Goal: Transaction & Acquisition: Purchase product/service

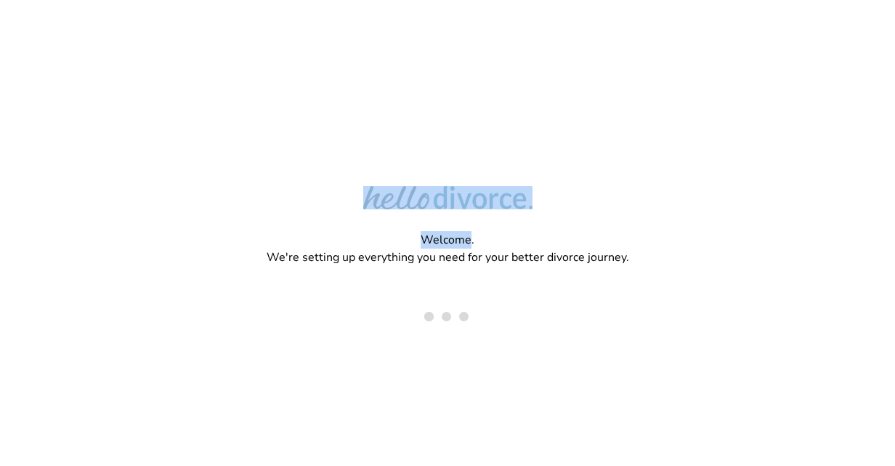
click at [422, 153] on div "Welcome. We're setting up everything you need for your better divorce journey." at bounding box center [447, 185] width 895 height 371
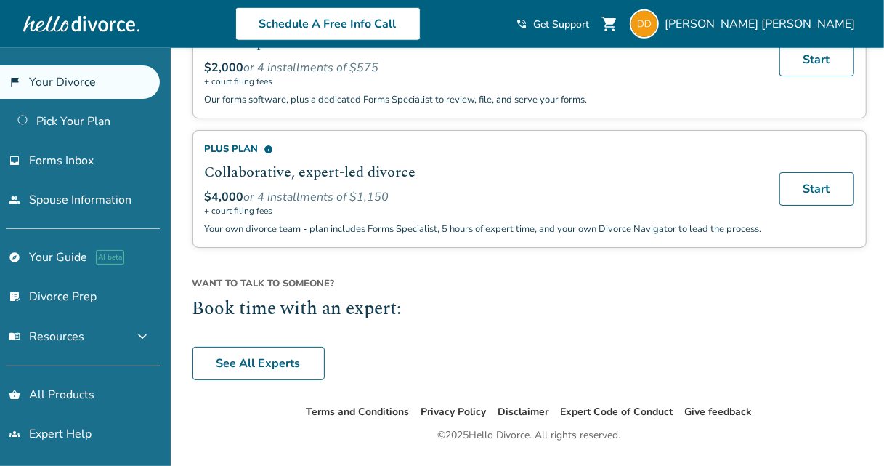
scroll to position [612, 0]
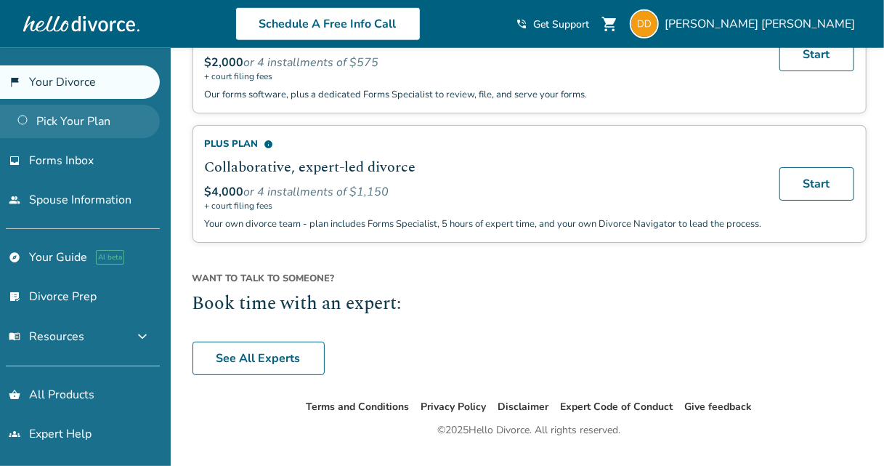
click at [97, 121] on link "Pick Your Plan" at bounding box center [80, 121] width 160 height 33
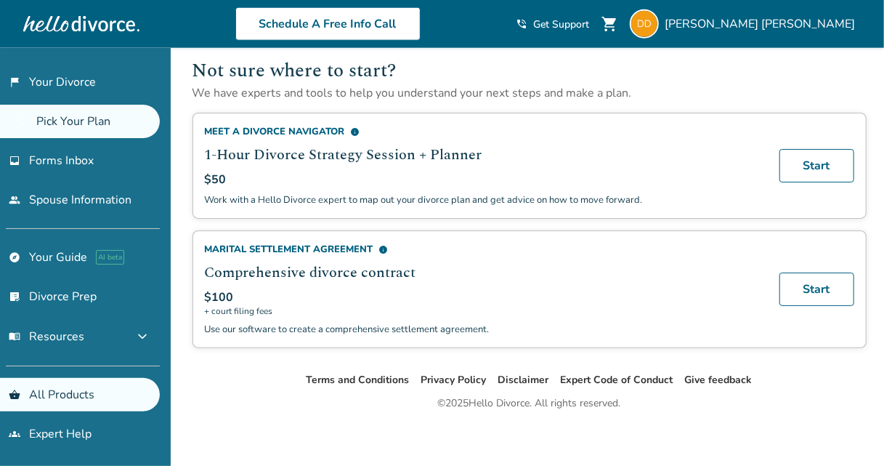
scroll to position [838, 0]
click at [814, 272] on link "Start" at bounding box center [816, 288] width 75 height 33
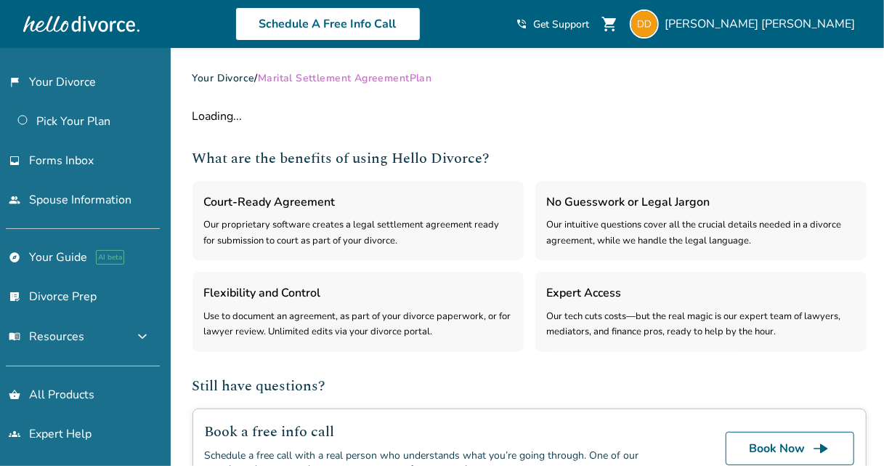
select select "***"
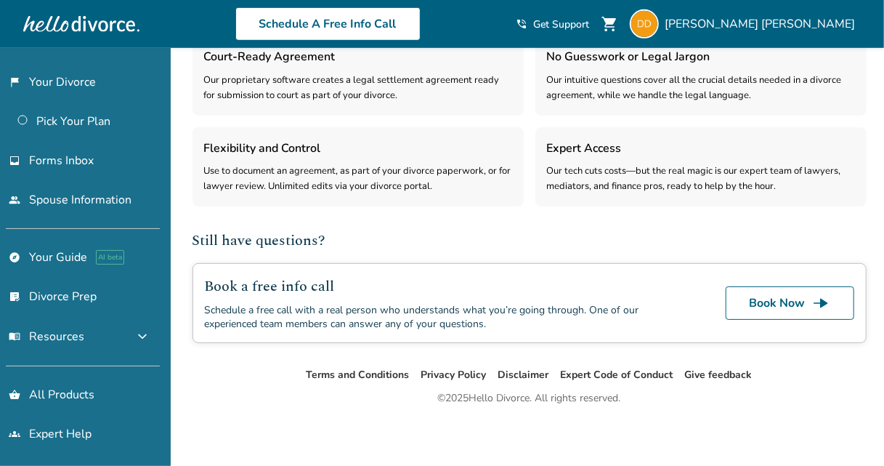
scroll to position [443, 0]
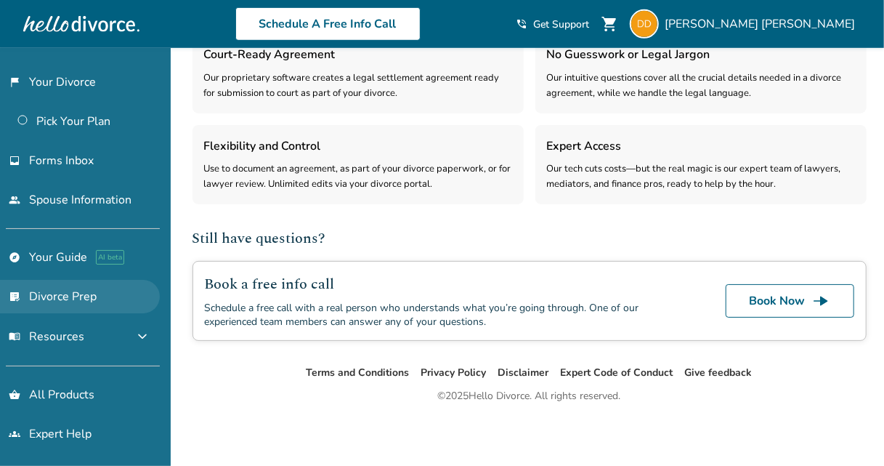
click at [65, 288] on link "list_alt_check Divorce Prep" at bounding box center [80, 296] width 160 height 33
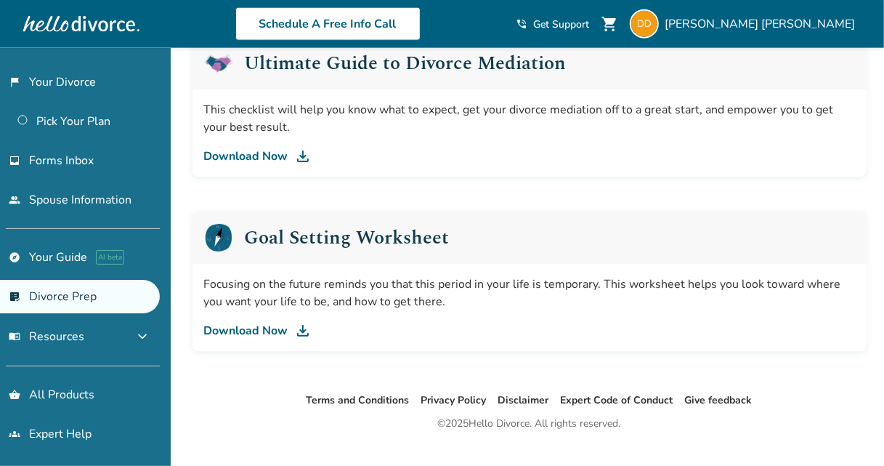
scroll to position [953, 0]
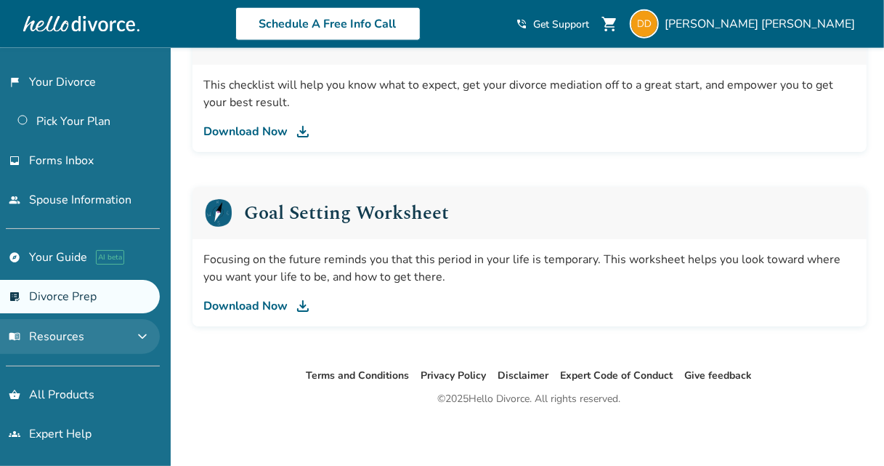
click at [118, 328] on button "menu_book Resources expand_more" at bounding box center [80, 336] width 160 height 35
click at [118, 328] on button "menu_book Resources expand_less" at bounding box center [80, 336] width 160 height 35
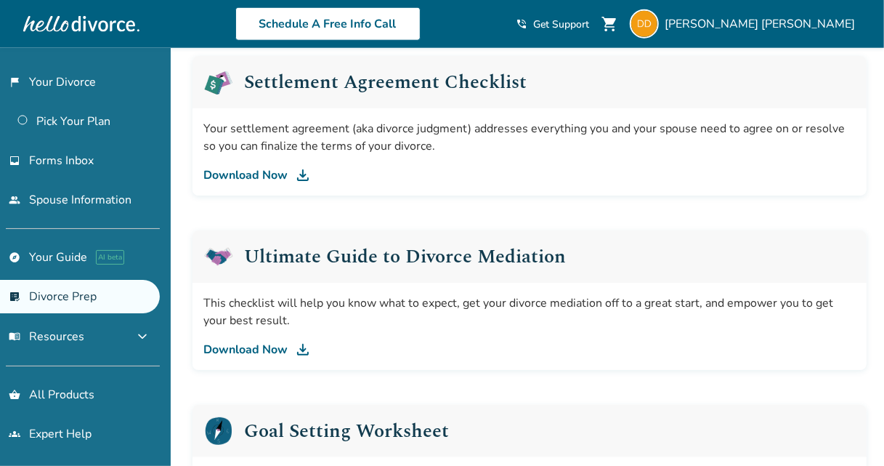
scroll to position [733, 0]
